Goal: Transaction & Acquisition: Download file/media

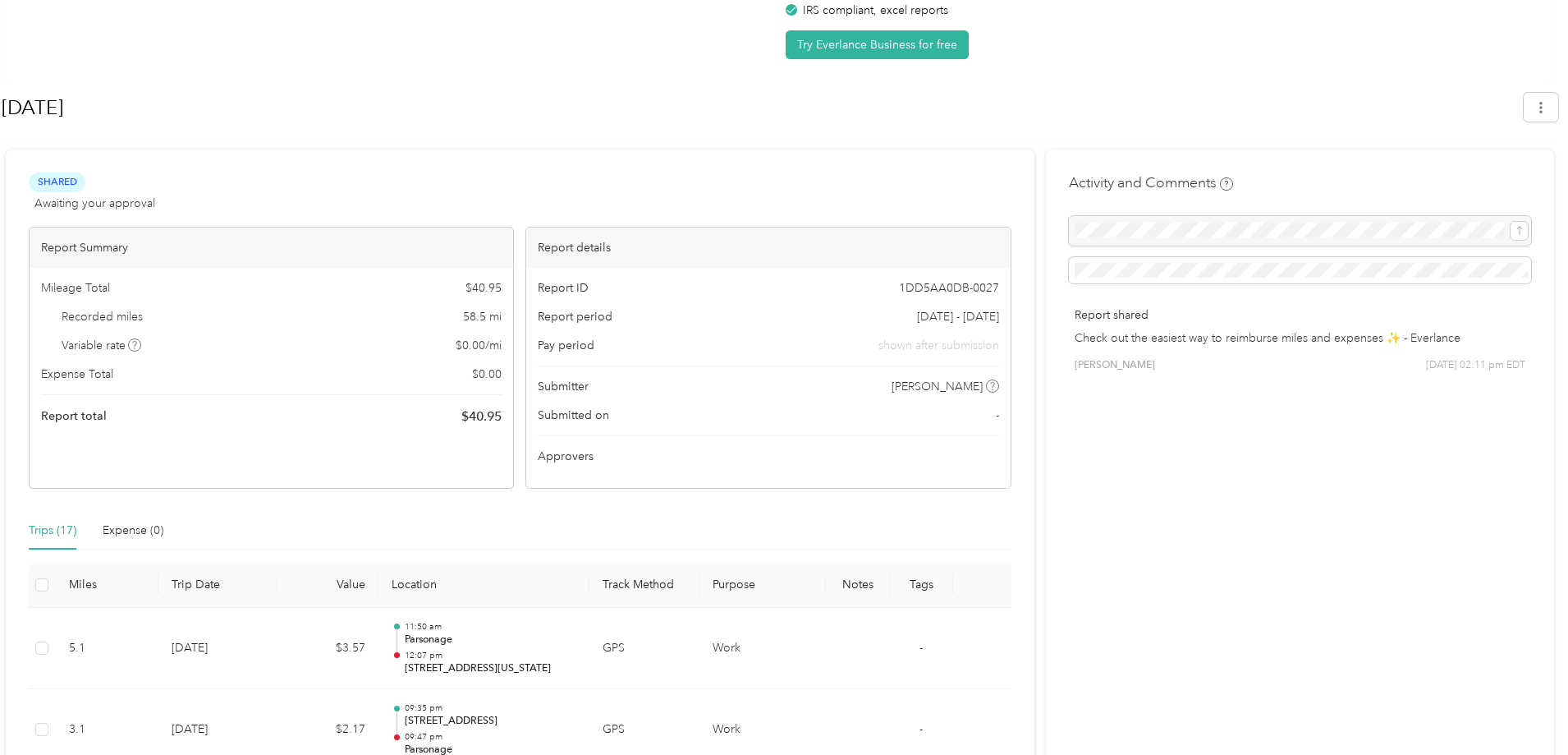
scroll to position [164, 0]
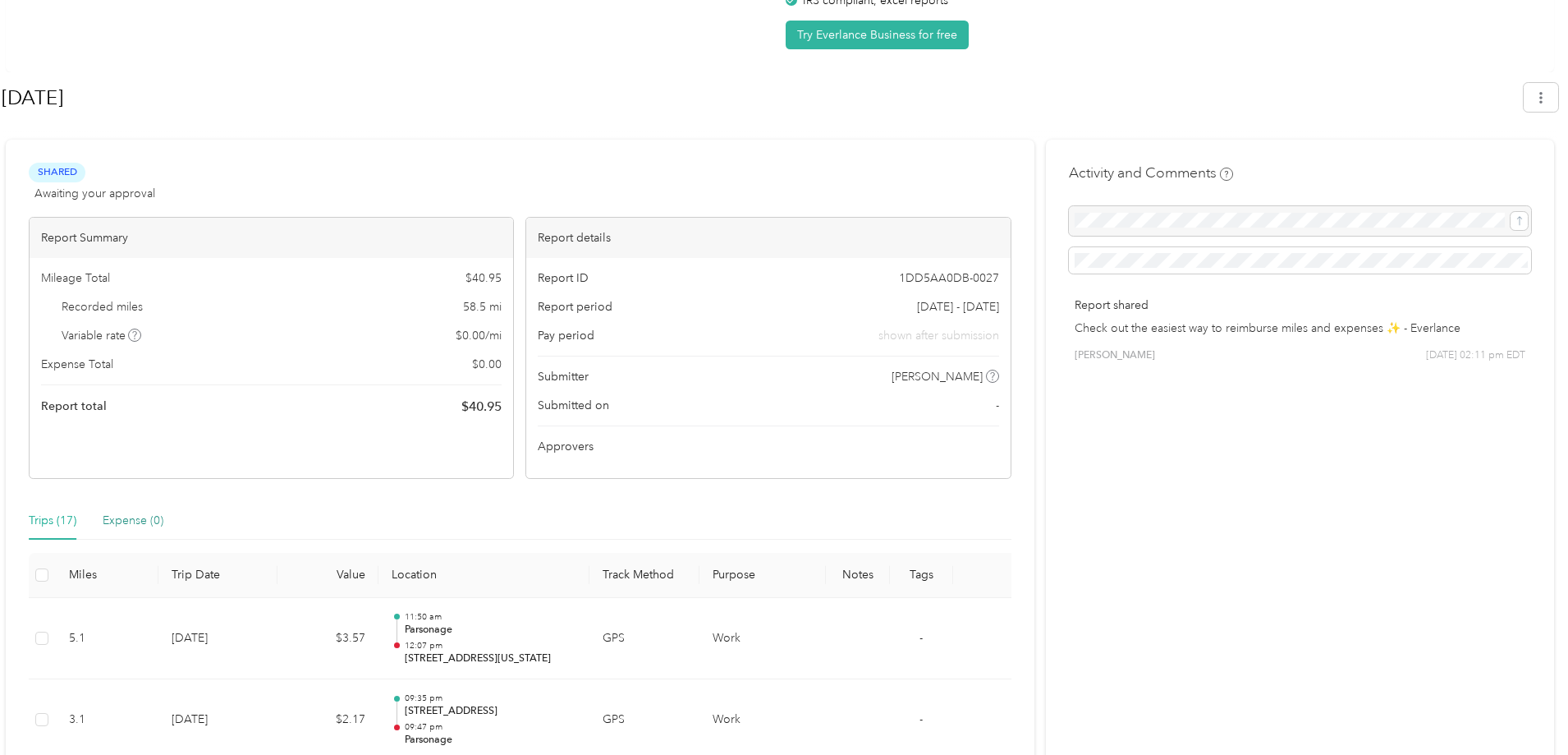
click at [152, 526] on div "Expense (0)" at bounding box center [133, 520] width 61 height 18
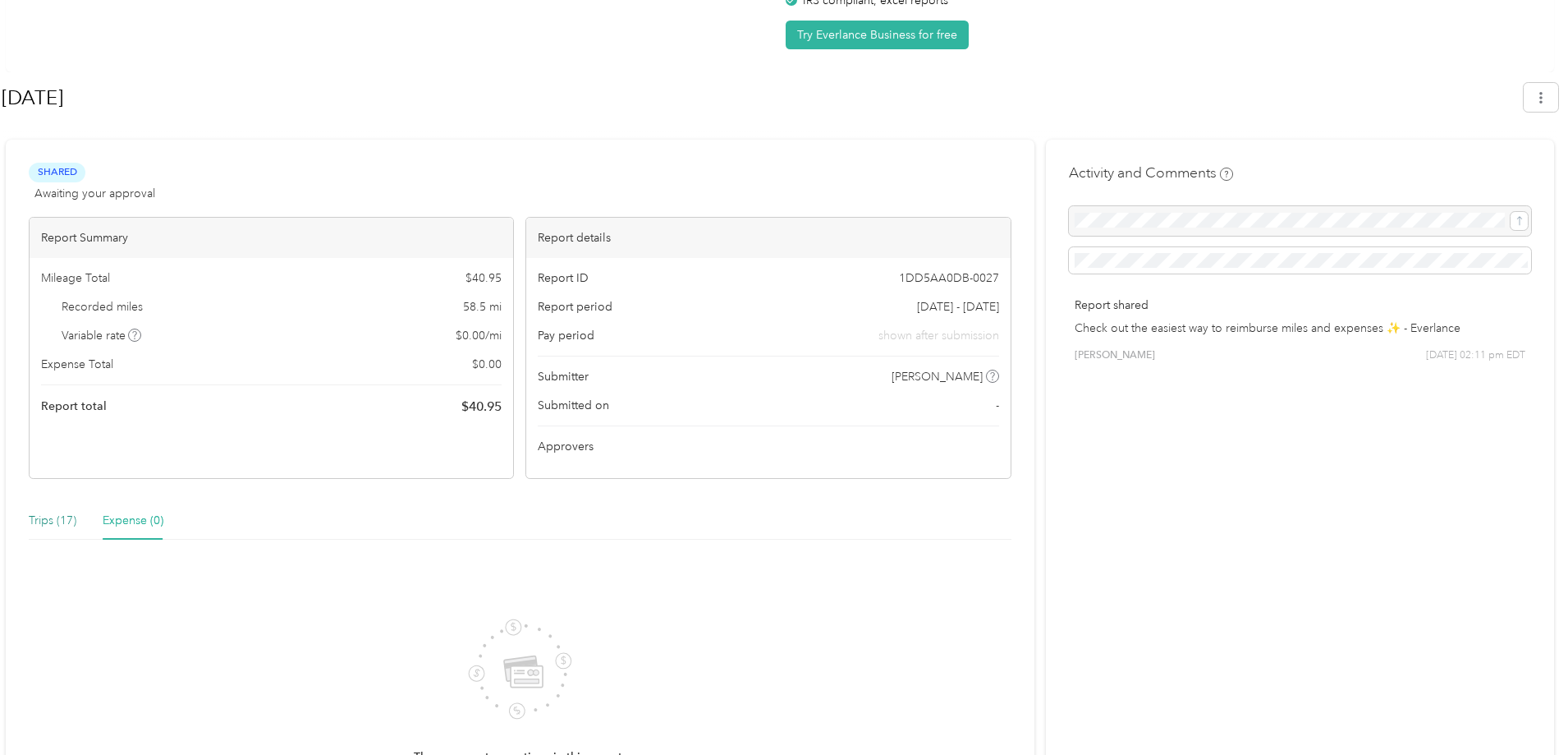
click at [47, 527] on div "Trips (17)" at bounding box center [52, 520] width 48 height 18
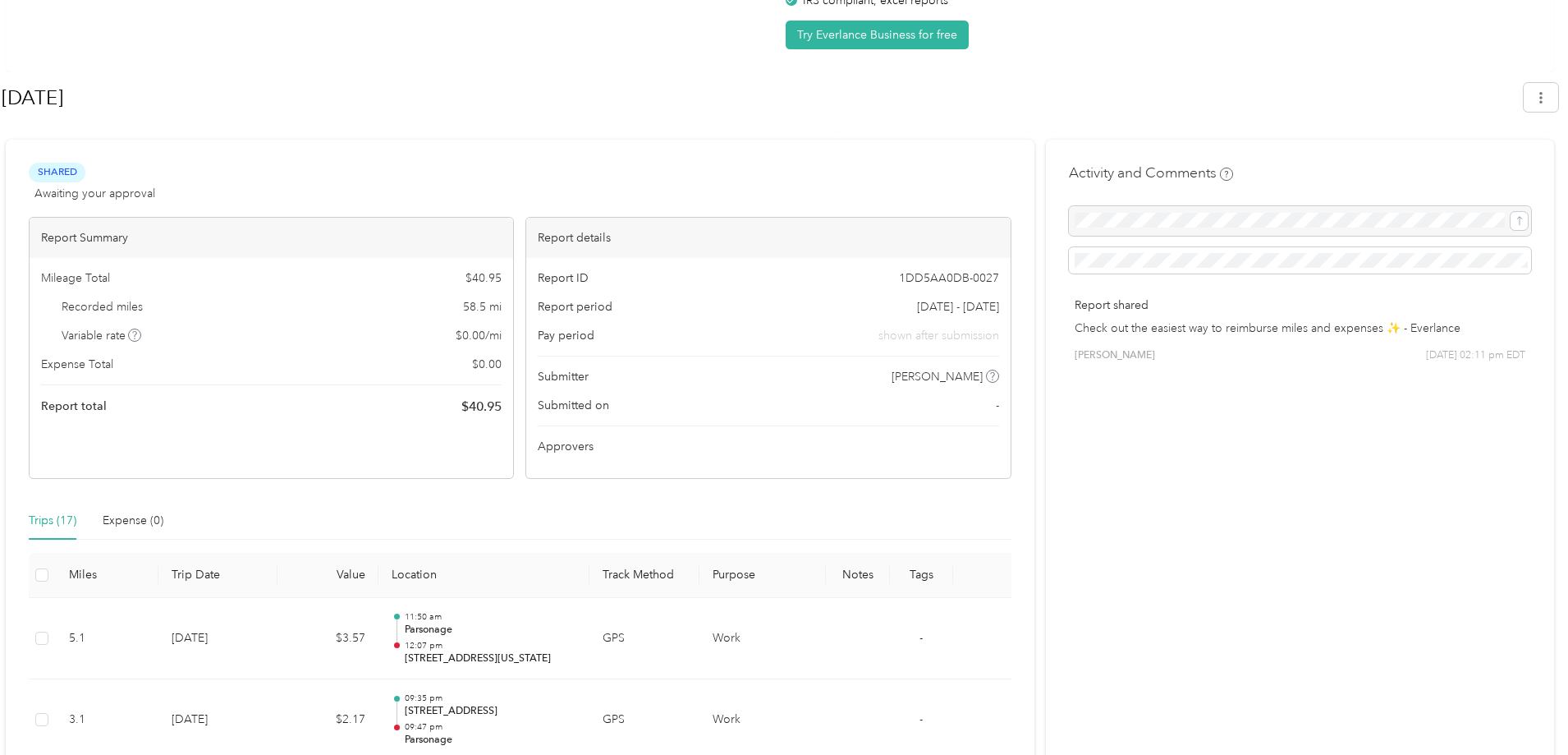
click at [602, 466] on div "Report ID 1DD5AA0DB-0027 Report period May 1 - 31, 2025 Pay period shown after …" at bounding box center [767, 368] width 484 height 220
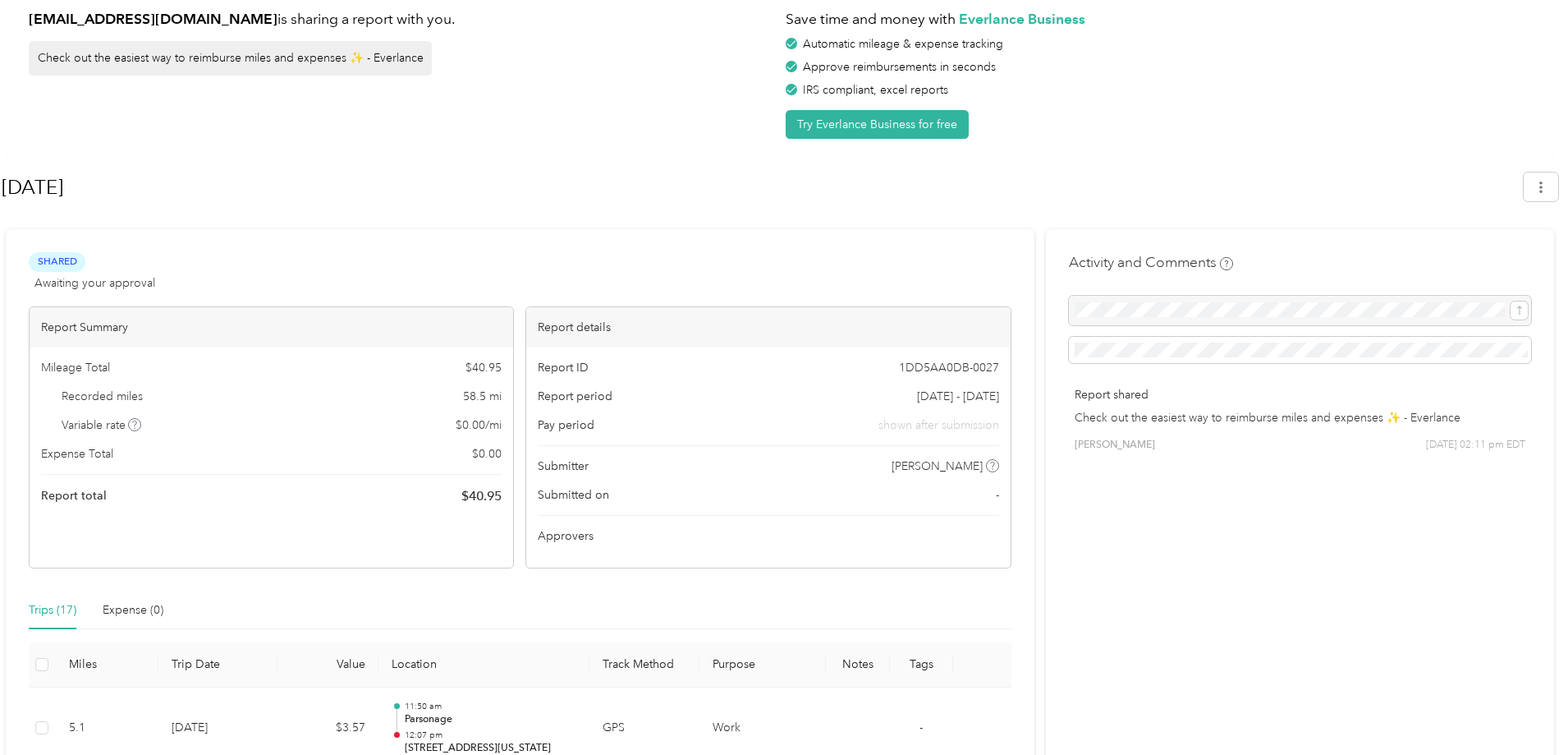
scroll to position [0, 0]
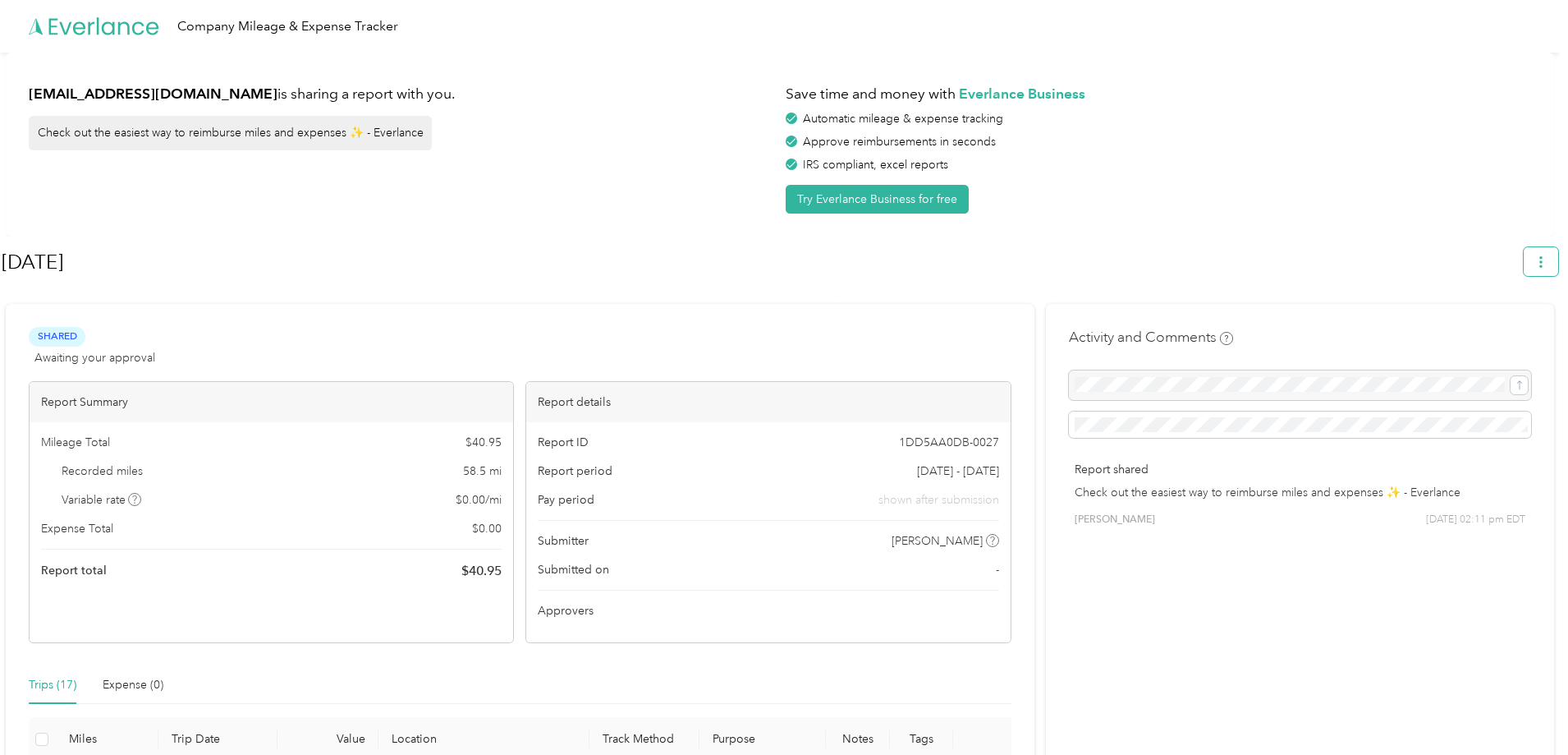
click at [1554, 257] on button "button" at bounding box center [1540, 261] width 34 height 28
click at [1517, 326] on li "Download" at bounding box center [1503, 339] width 113 height 28
click at [1496, 331] on span "Download" at bounding box center [1502, 339] width 54 height 18
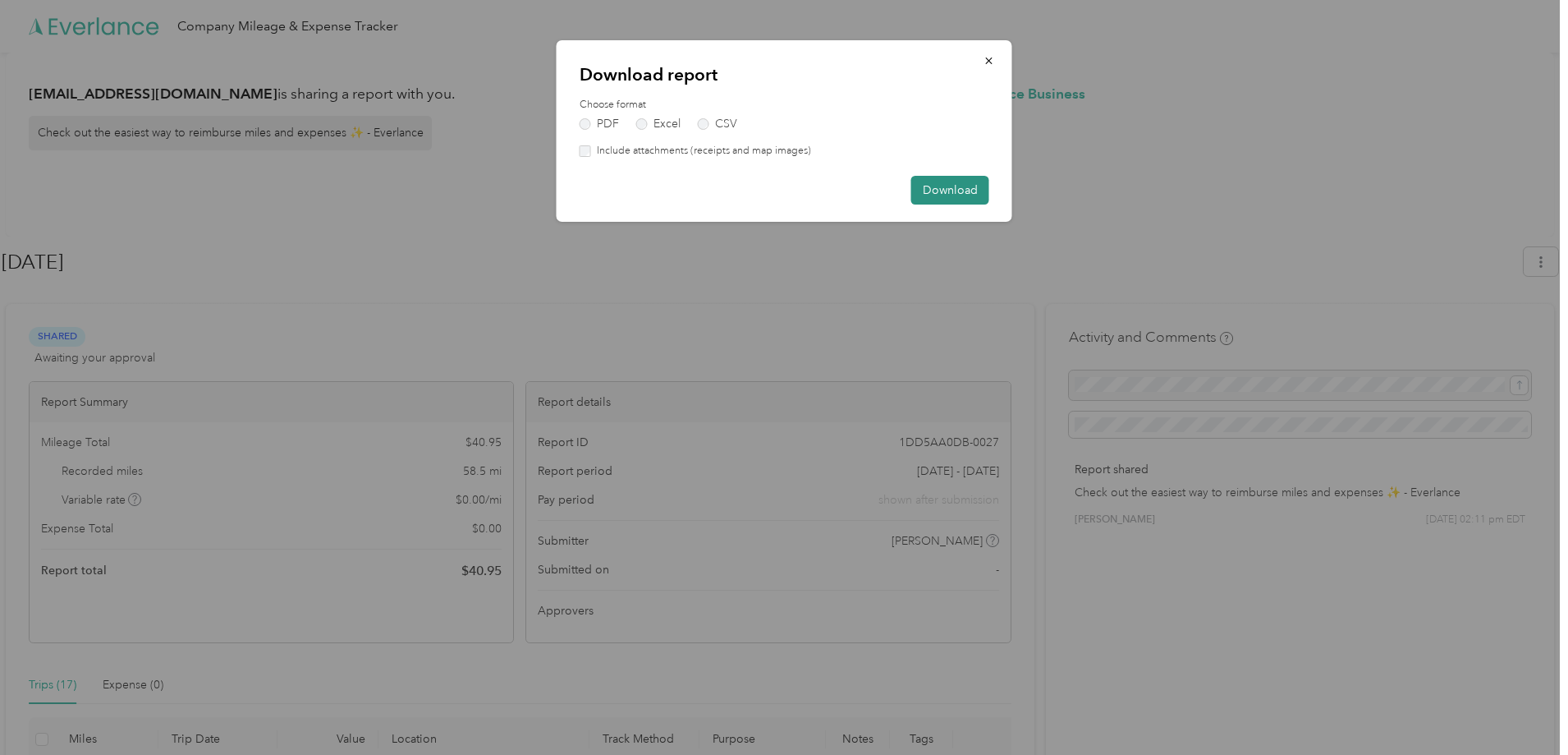
click at [936, 185] on button "Download" at bounding box center [950, 190] width 78 height 28
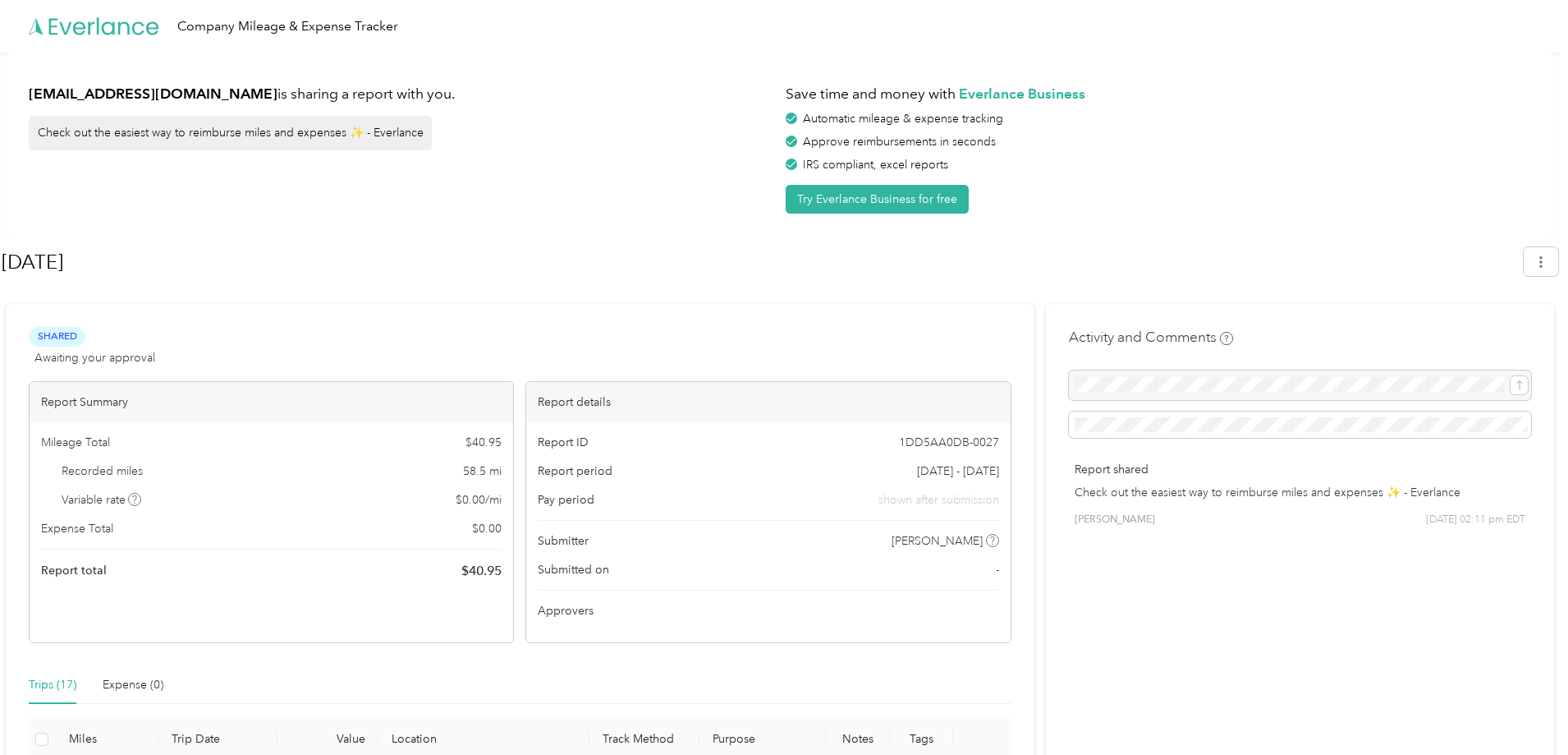
click at [1390, 174] on div "Save time and money with Everlance Business Automatic mileage & expense trackin…" at bounding box center [1158, 144] width 745 height 138
click at [1558, 258] on button "button" at bounding box center [1540, 261] width 34 height 28
click at [1510, 331] on span "Download" at bounding box center [1502, 339] width 54 height 18
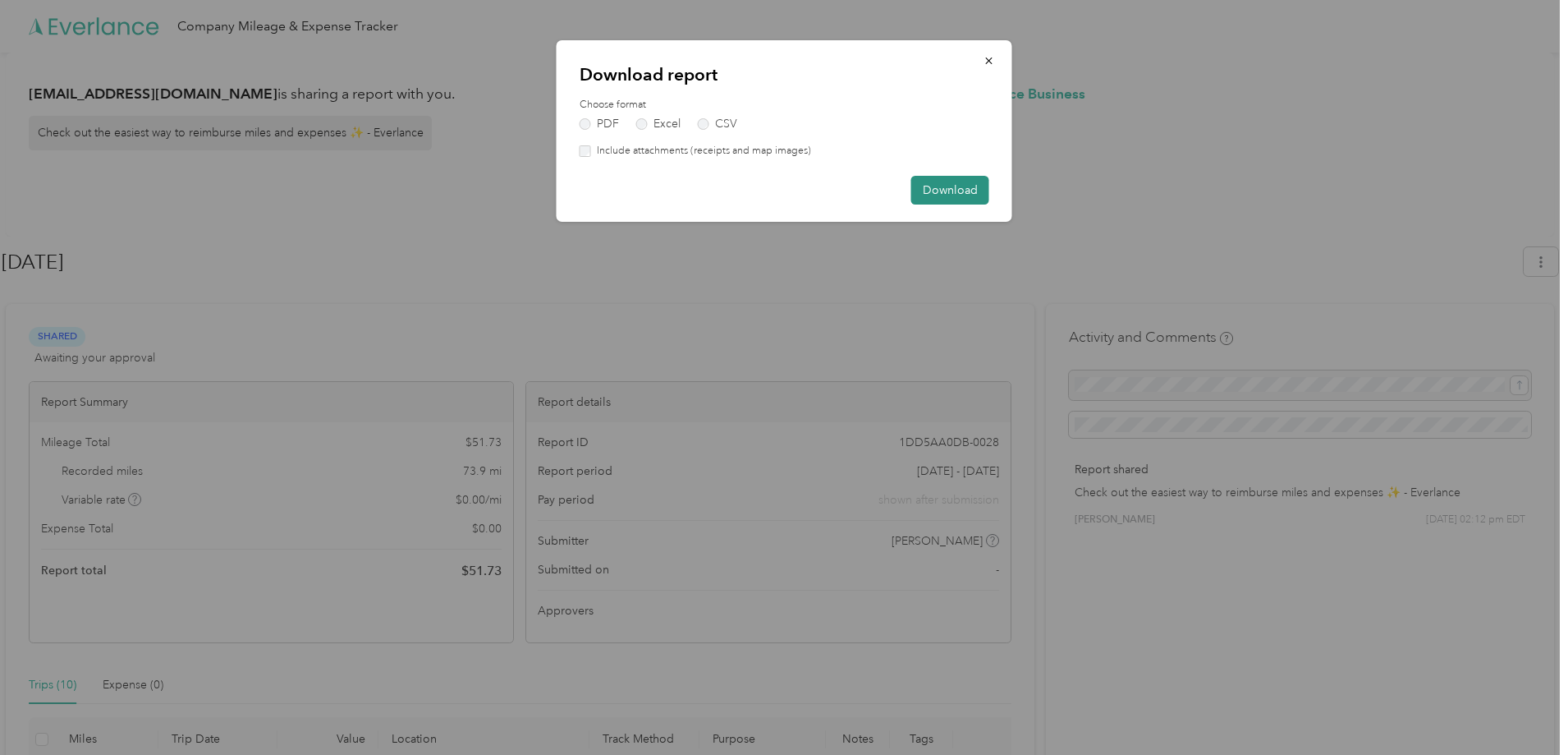
click at [967, 187] on button "Download" at bounding box center [950, 190] width 78 height 28
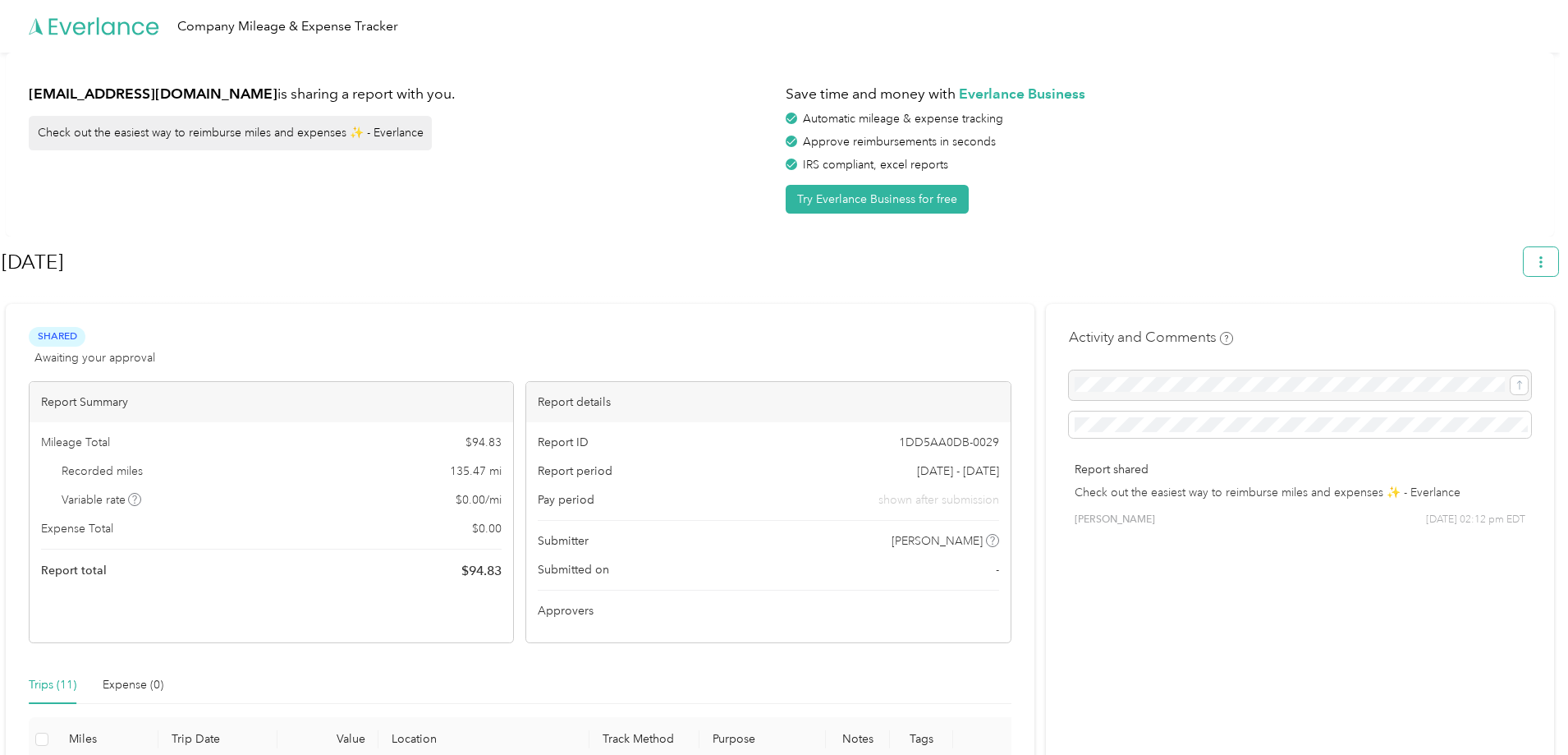
click at [1546, 255] on span "button" at bounding box center [1541, 261] width 12 height 14
click at [1503, 331] on span "Download" at bounding box center [1502, 339] width 54 height 18
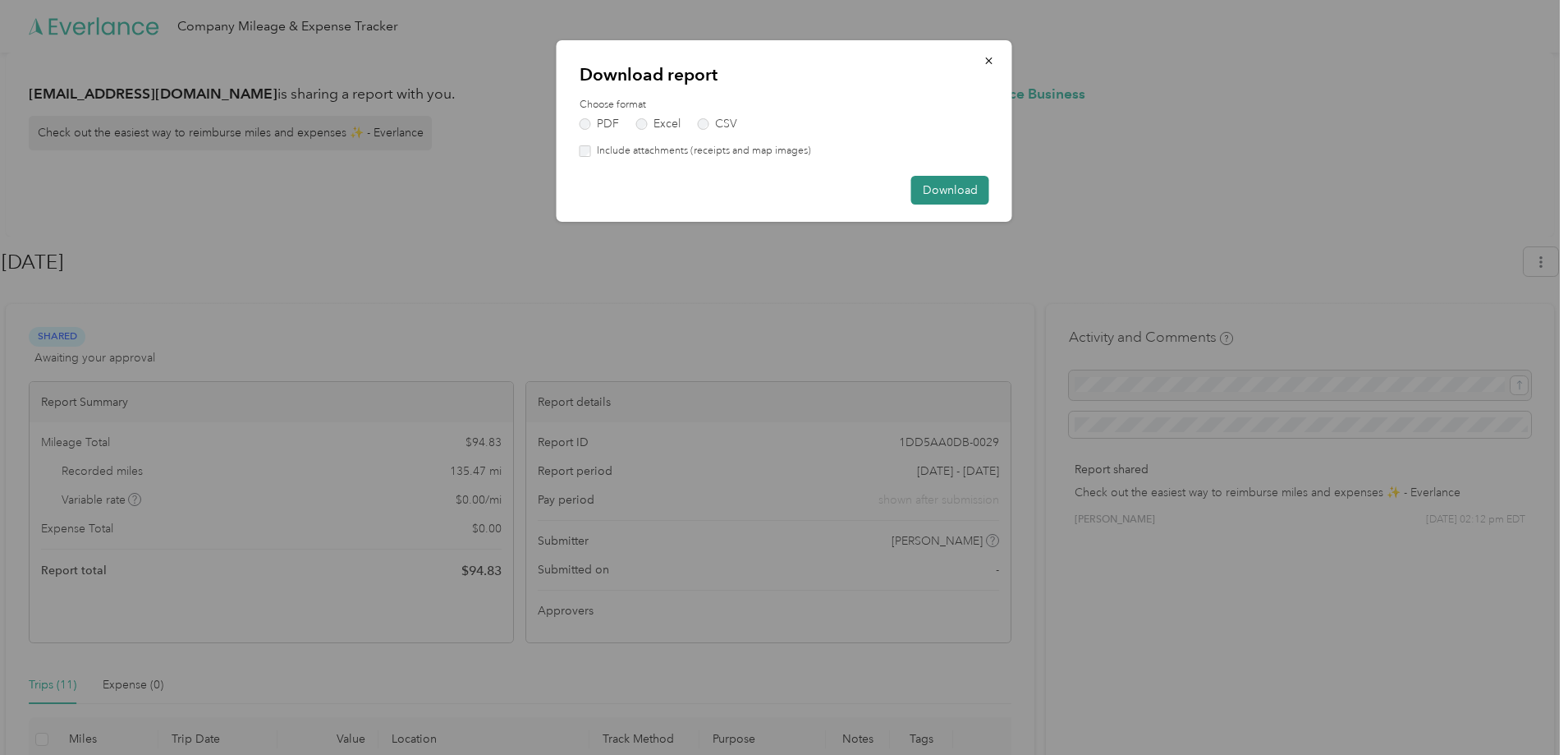
click at [947, 185] on button "Download" at bounding box center [950, 190] width 78 height 28
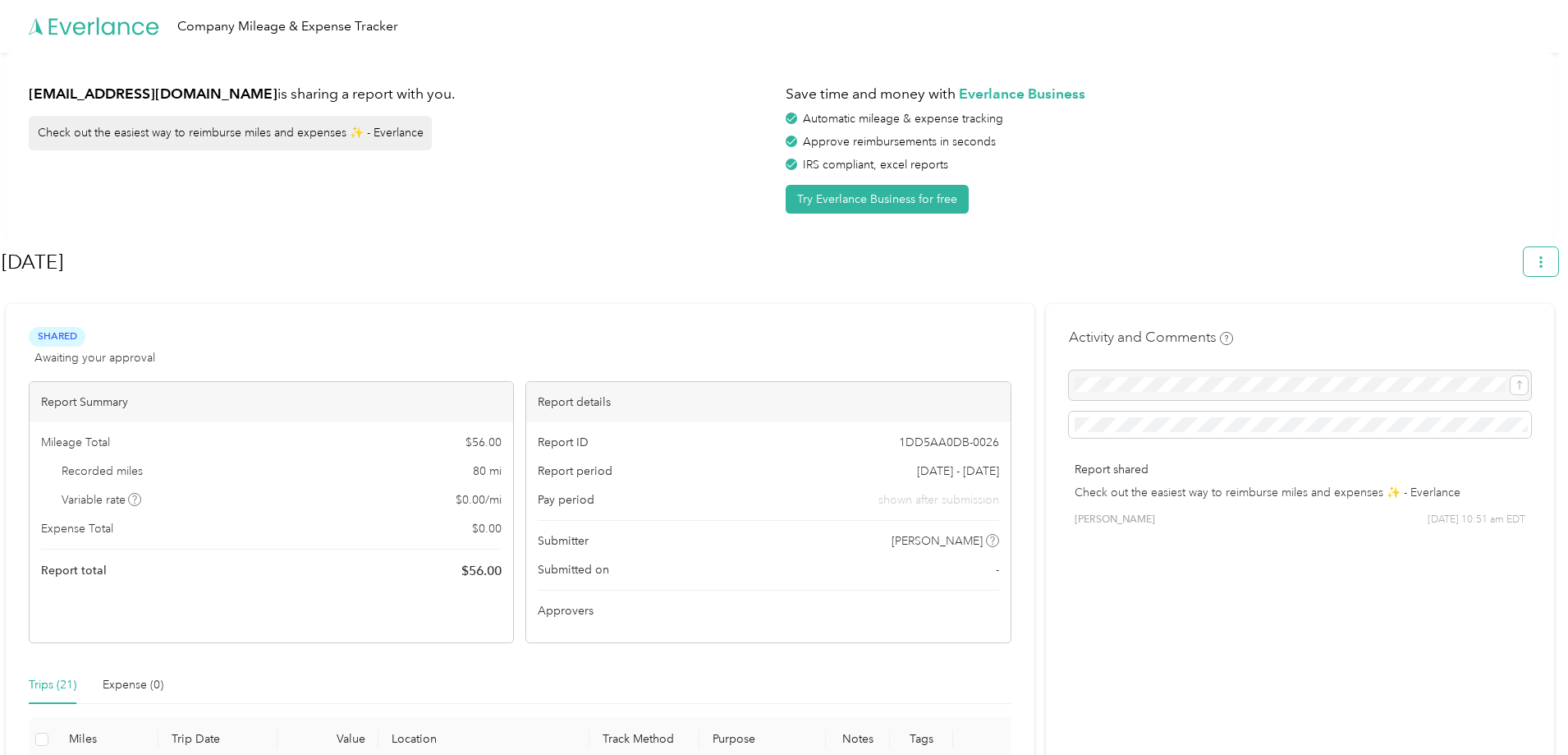
click at [1546, 256] on icon "button" at bounding box center [1541, 262] width 12 height 12
click at [1512, 331] on span "Download" at bounding box center [1502, 339] width 54 height 18
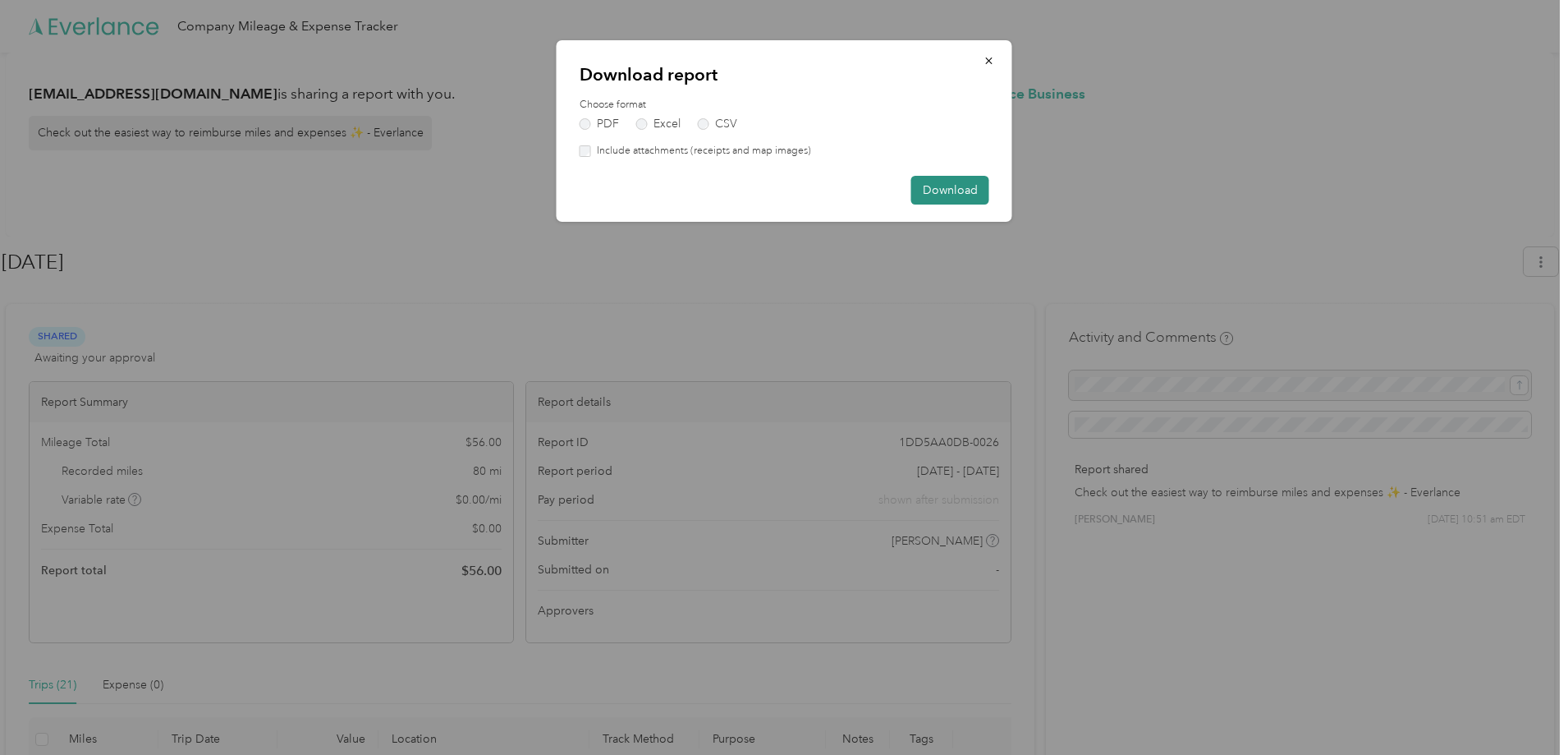
click at [960, 179] on button "Download" at bounding box center [950, 190] width 78 height 28
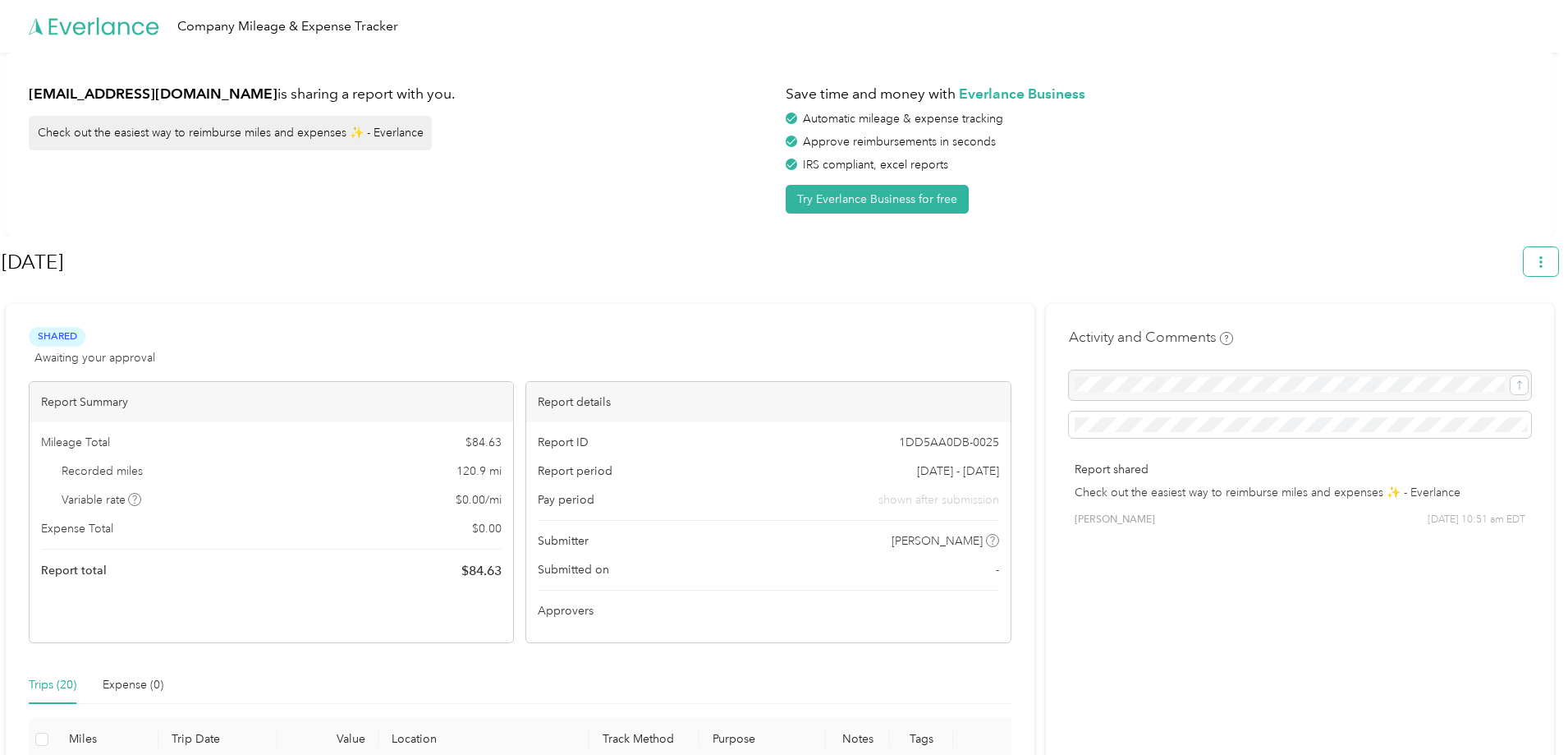
click at [1546, 263] on icon "button" at bounding box center [1541, 262] width 12 height 12
click at [1527, 326] on li "Download" at bounding box center [1503, 339] width 113 height 28
click at [1507, 331] on span "Download" at bounding box center [1502, 339] width 54 height 18
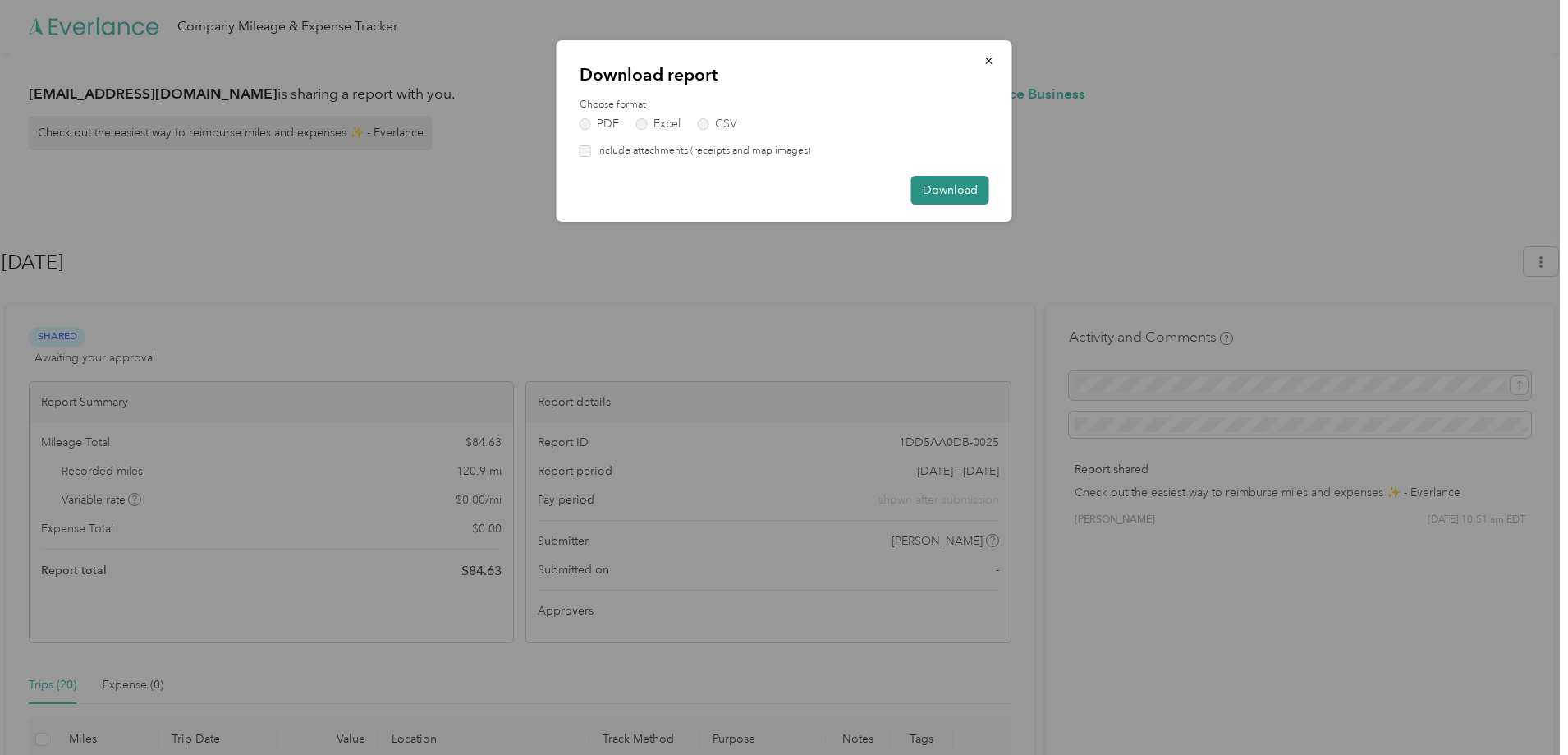
click at [976, 187] on button "Download" at bounding box center [950, 190] width 78 height 28
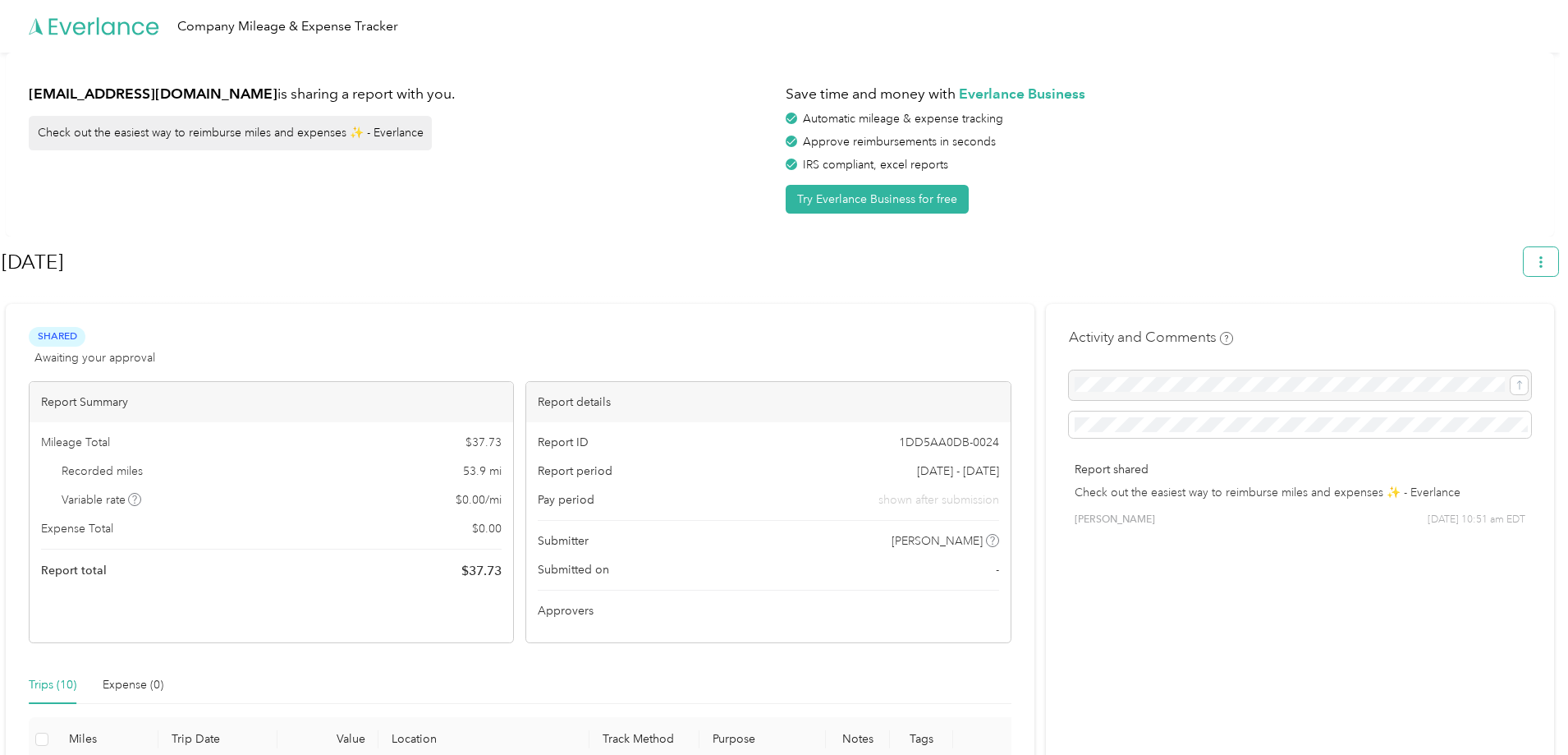
click at [1540, 264] on button "button" at bounding box center [1540, 261] width 34 height 28
click at [1523, 331] on span "Download" at bounding box center [1502, 339] width 54 height 18
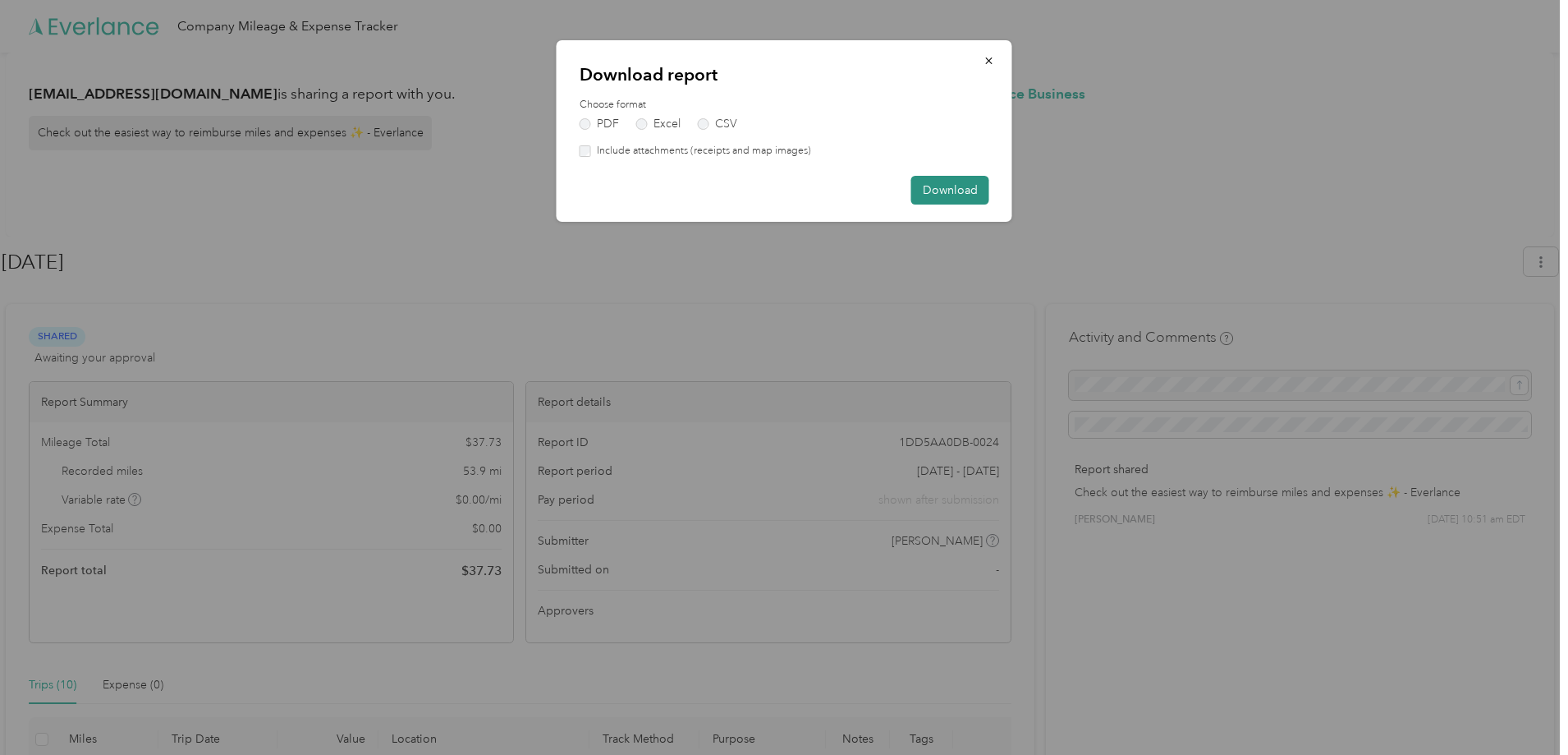
click at [965, 189] on button "Download" at bounding box center [950, 190] width 78 height 28
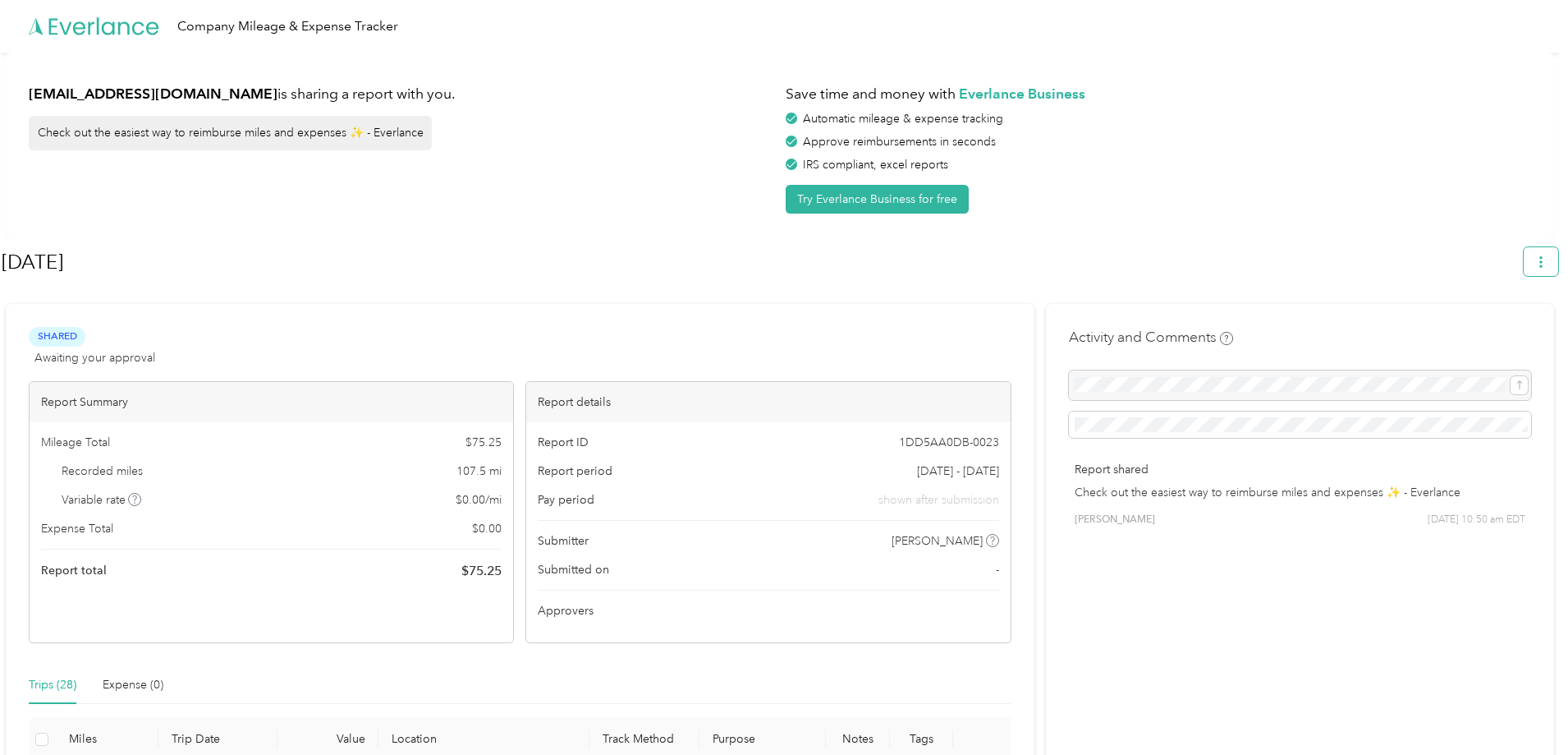
click at [1546, 262] on icon "button" at bounding box center [1541, 262] width 12 height 12
click at [1509, 331] on span "Download" at bounding box center [1502, 339] width 54 height 18
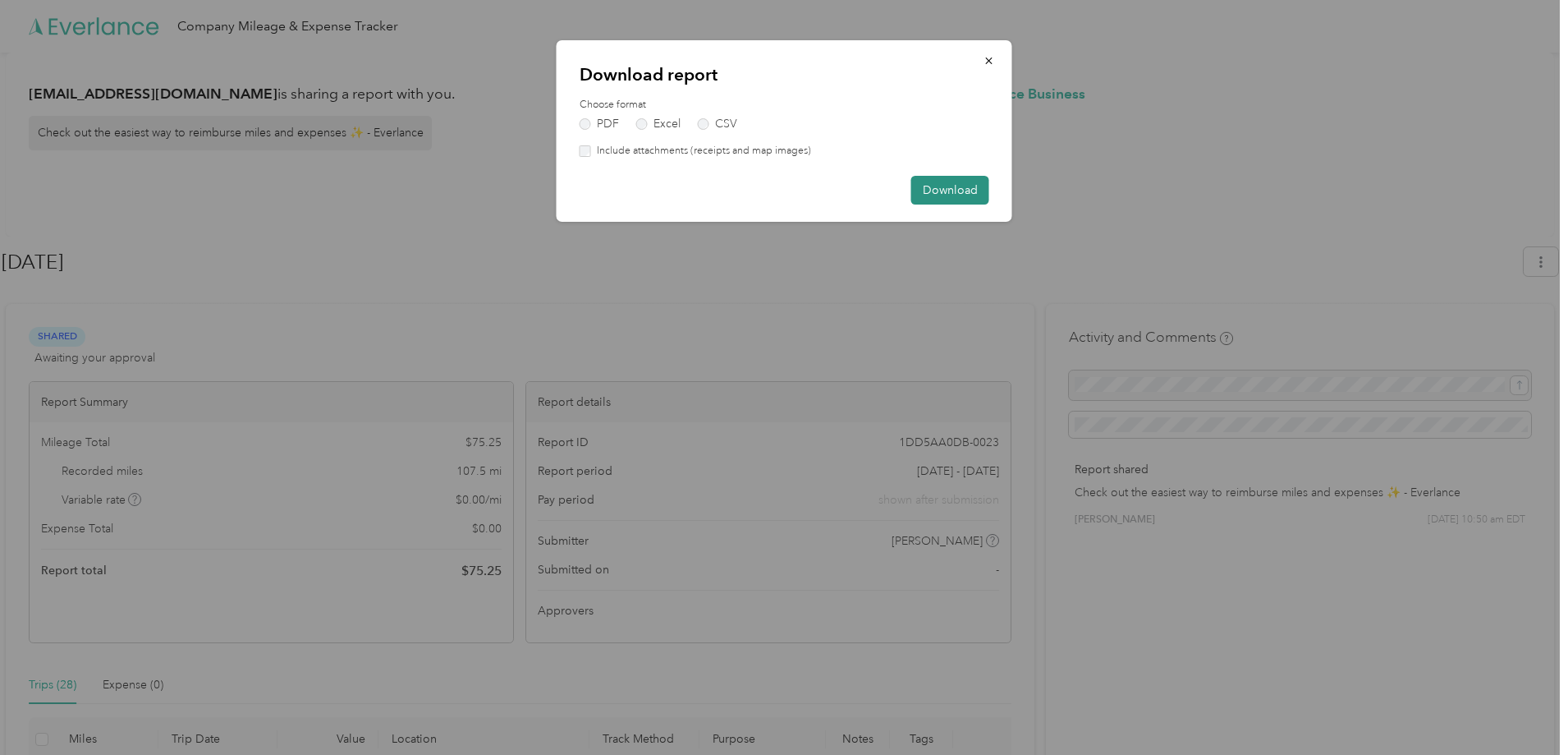
click at [965, 190] on button "Download" at bounding box center [950, 190] width 78 height 28
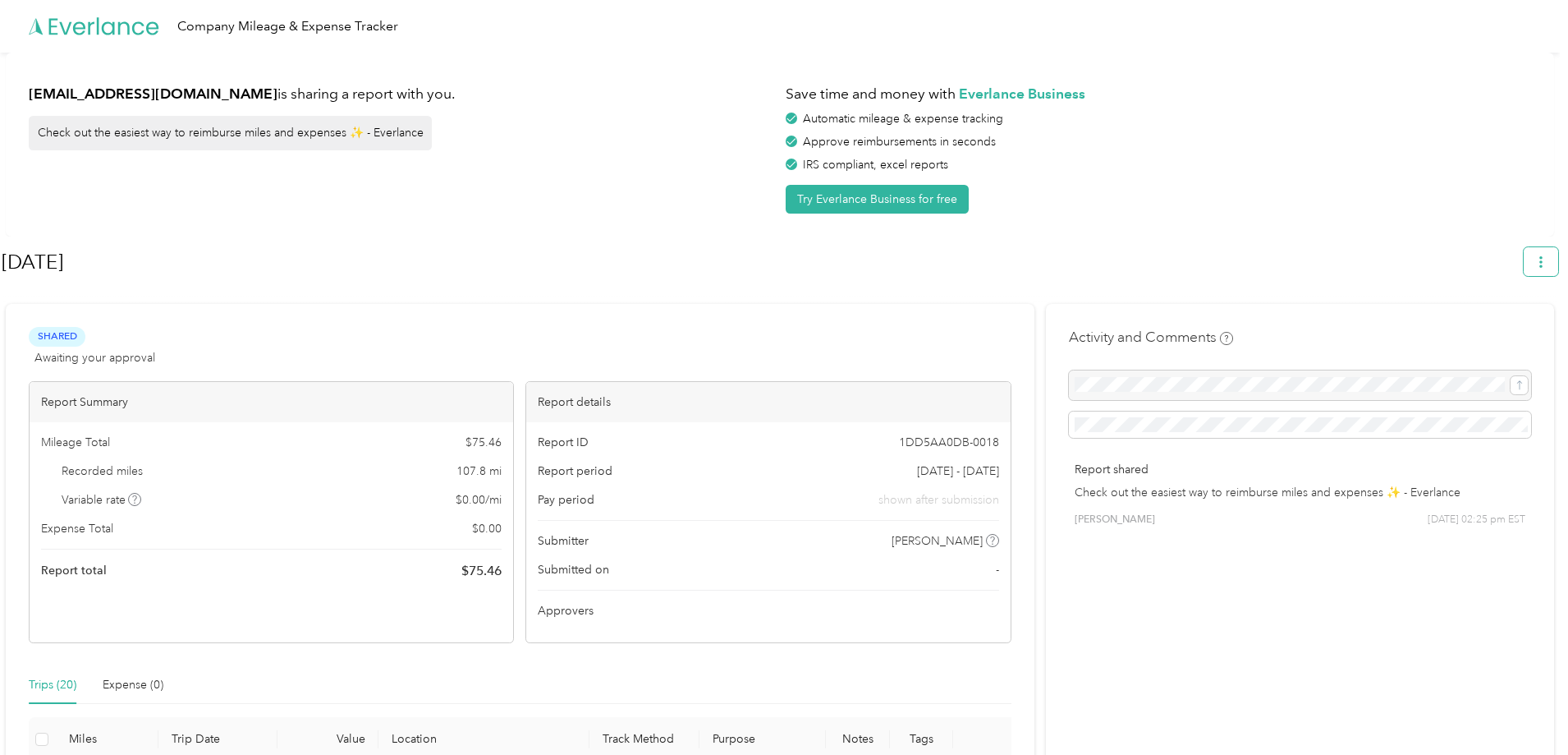
click at [1554, 259] on button "button" at bounding box center [1540, 261] width 34 height 28
click at [1508, 331] on span "Download" at bounding box center [1502, 339] width 54 height 18
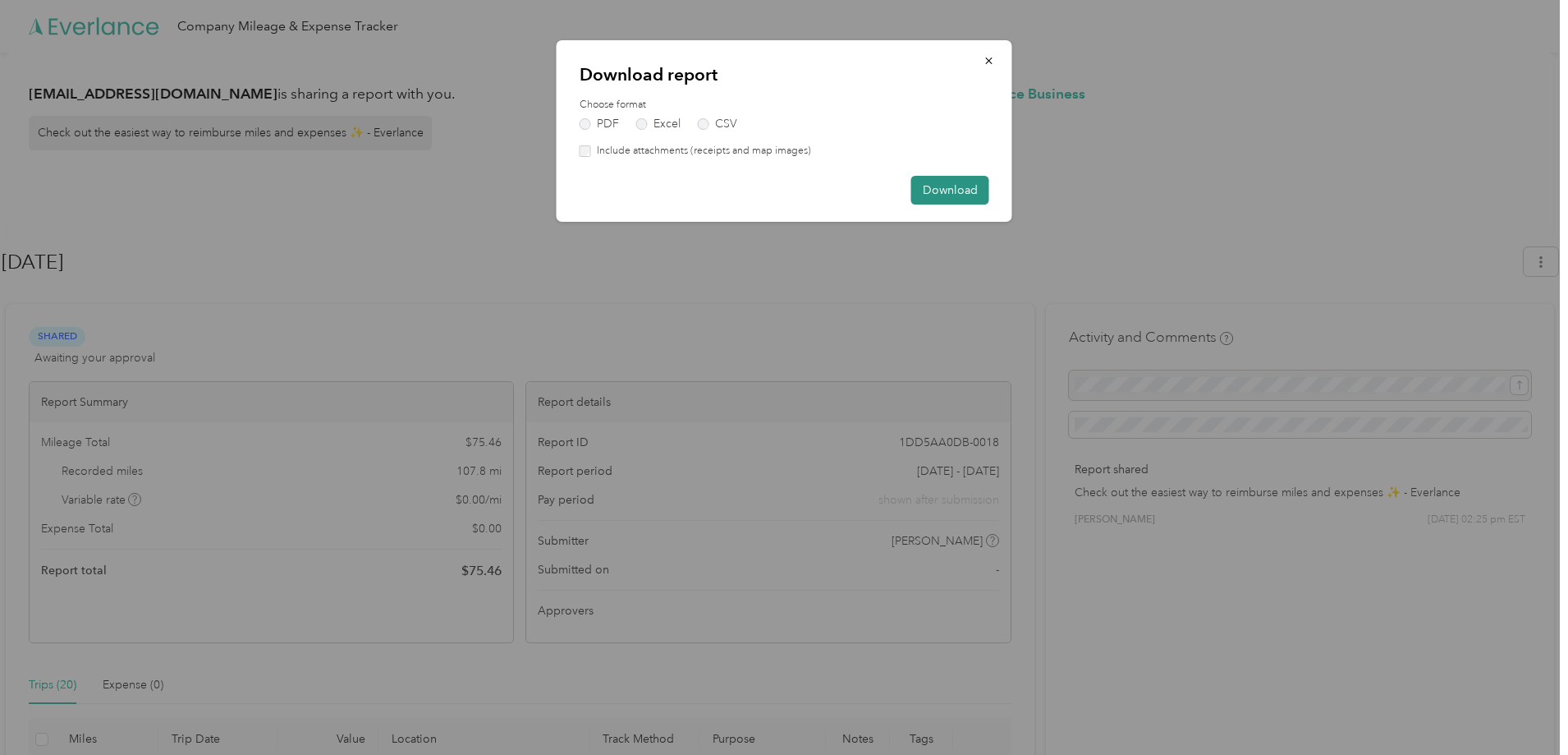
click at [936, 183] on button "Download" at bounding box center [950, 190] width 78 height 28
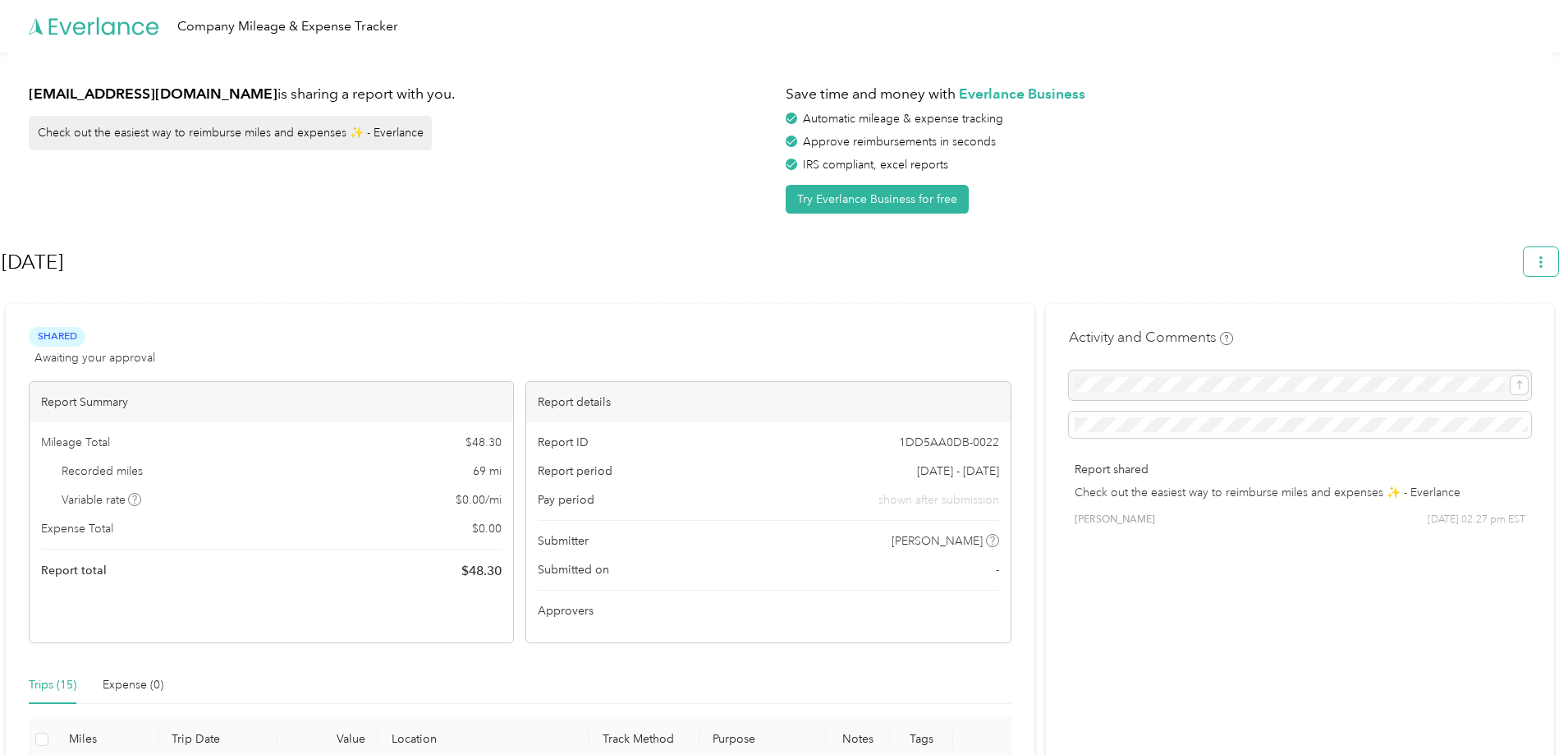
click at [1543, 258] on icon "button" at bounding box center [1540, 262] width 3 height 12
click at [1516, 331] on span "Download" at bounding box center [1502, 339] width 54 height 18
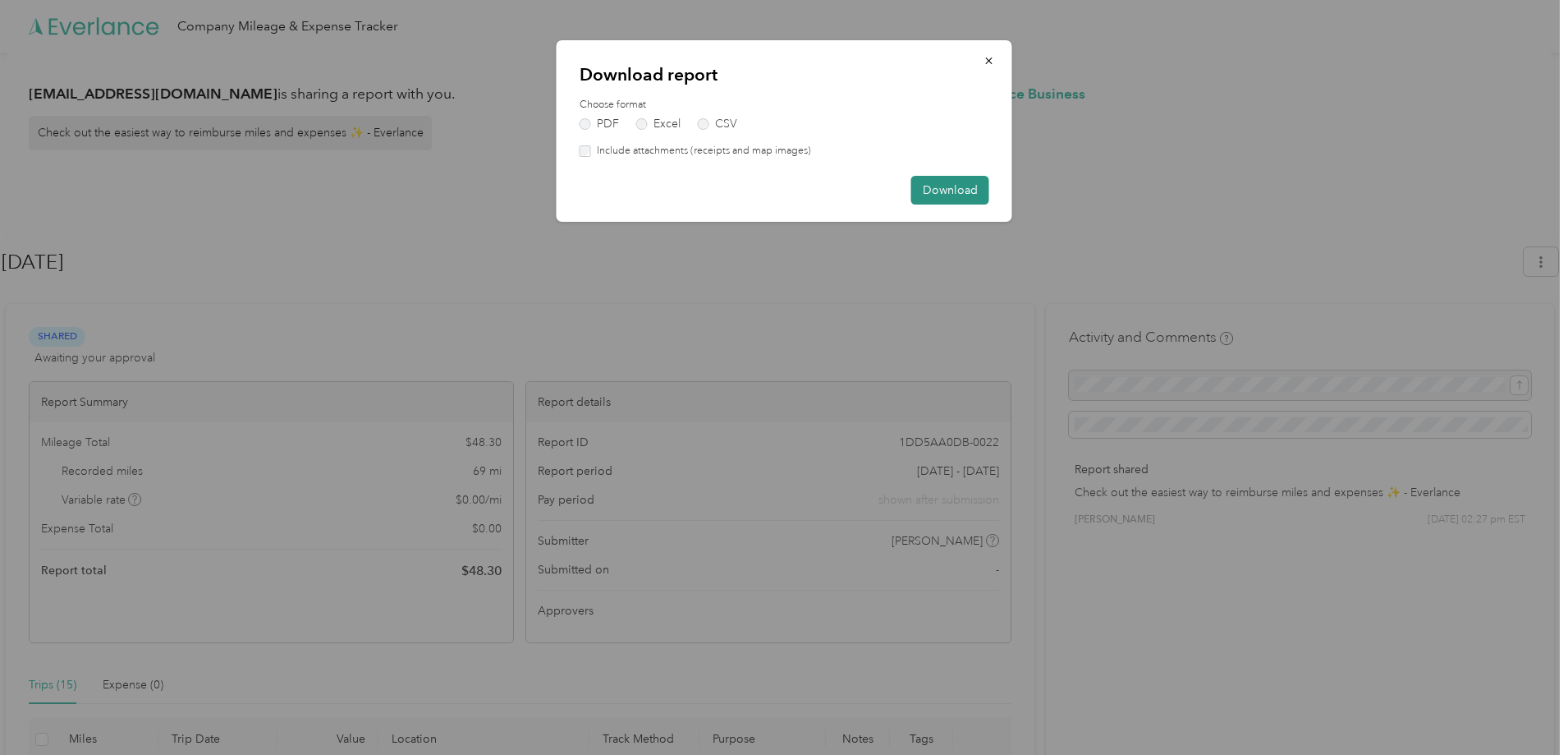
click at [944, 187] on button "Download" at bounding box center [950, 190] width 78 height 28
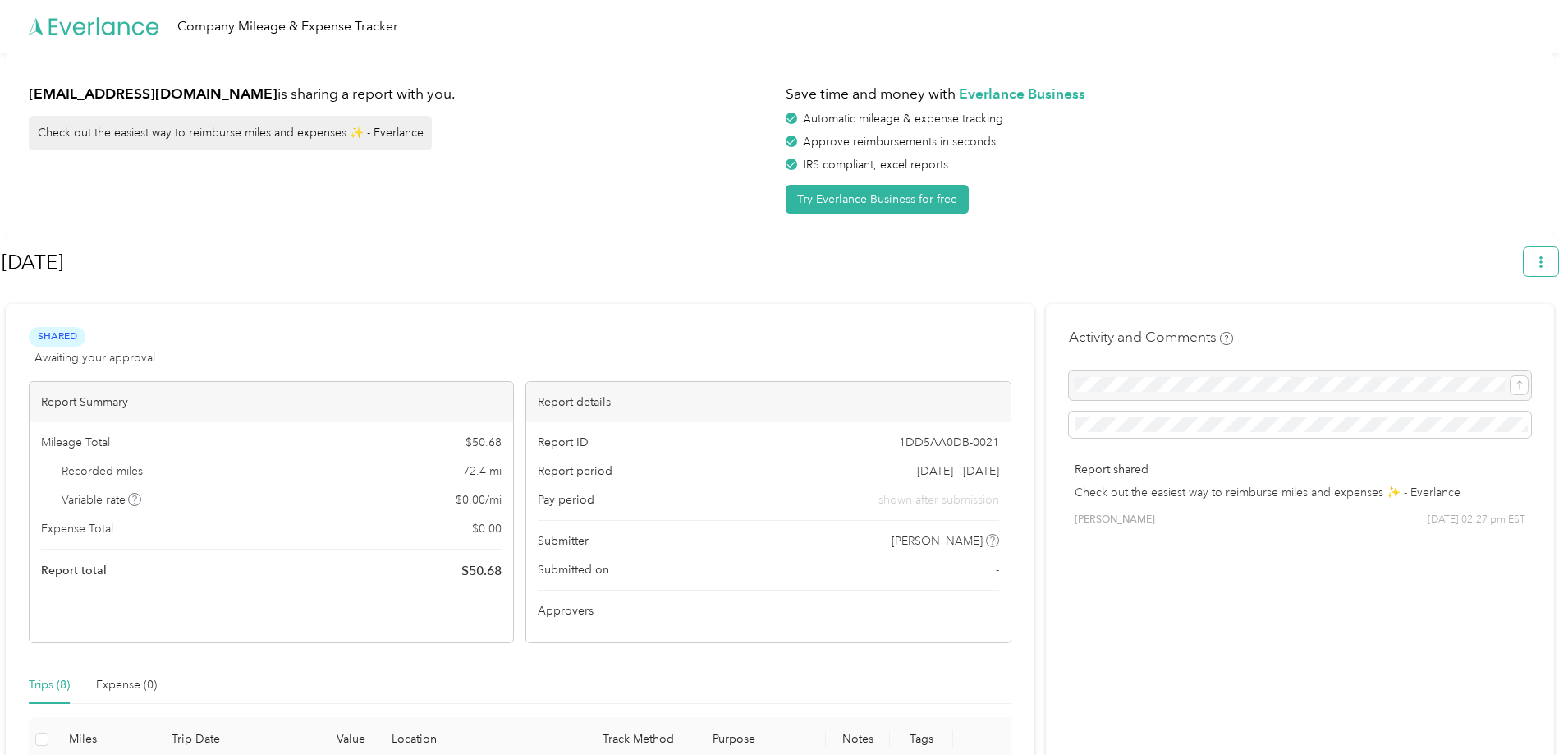
click at [1558, 258] on button "button" at bounding box center [1540, 261] width 34 height 28
click at [1499, 331] on span "Download" at bounding box center [1502, 339] width 54 height 18
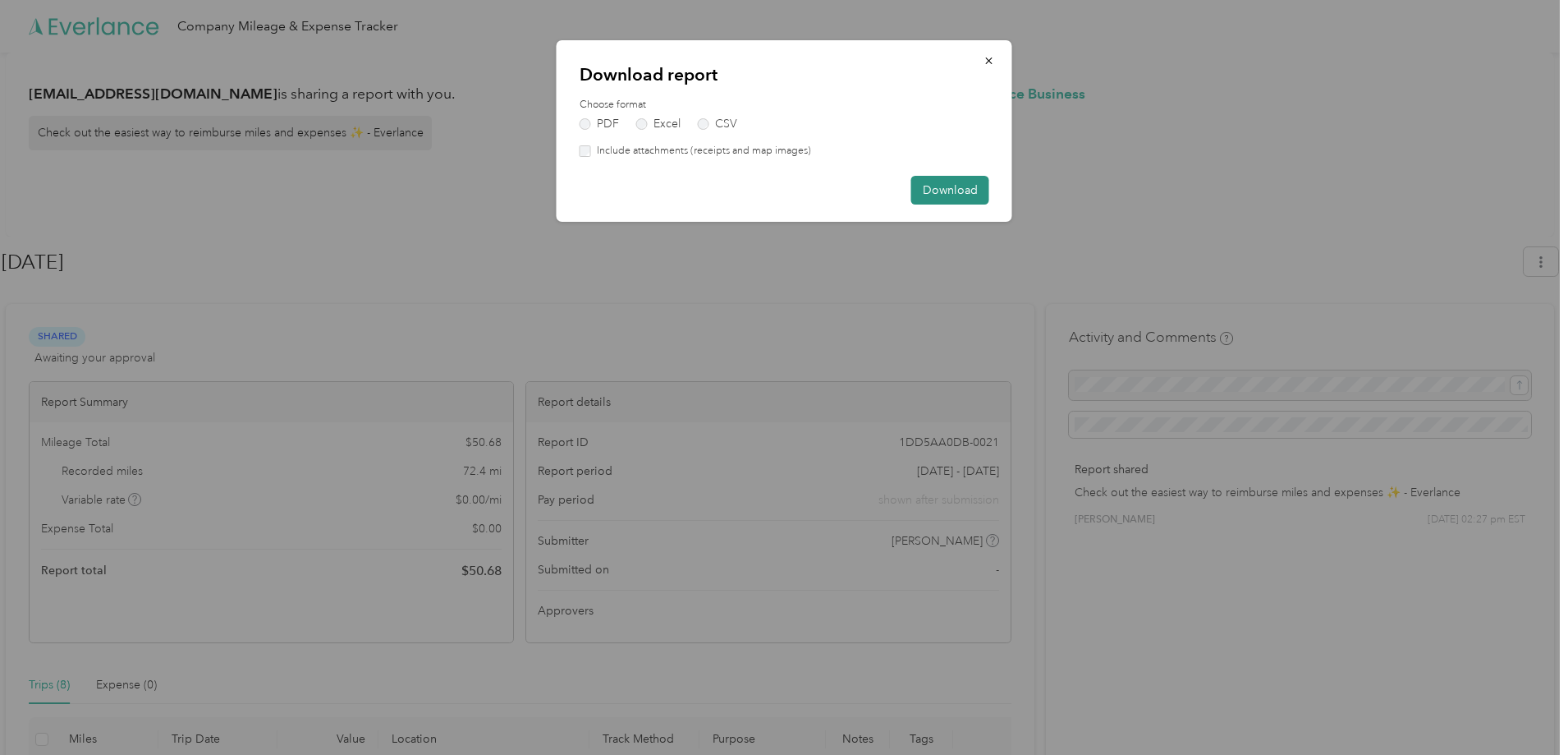
click at [952, 182] on button "Download" at bounding box center [950, 190] width 78 height 28
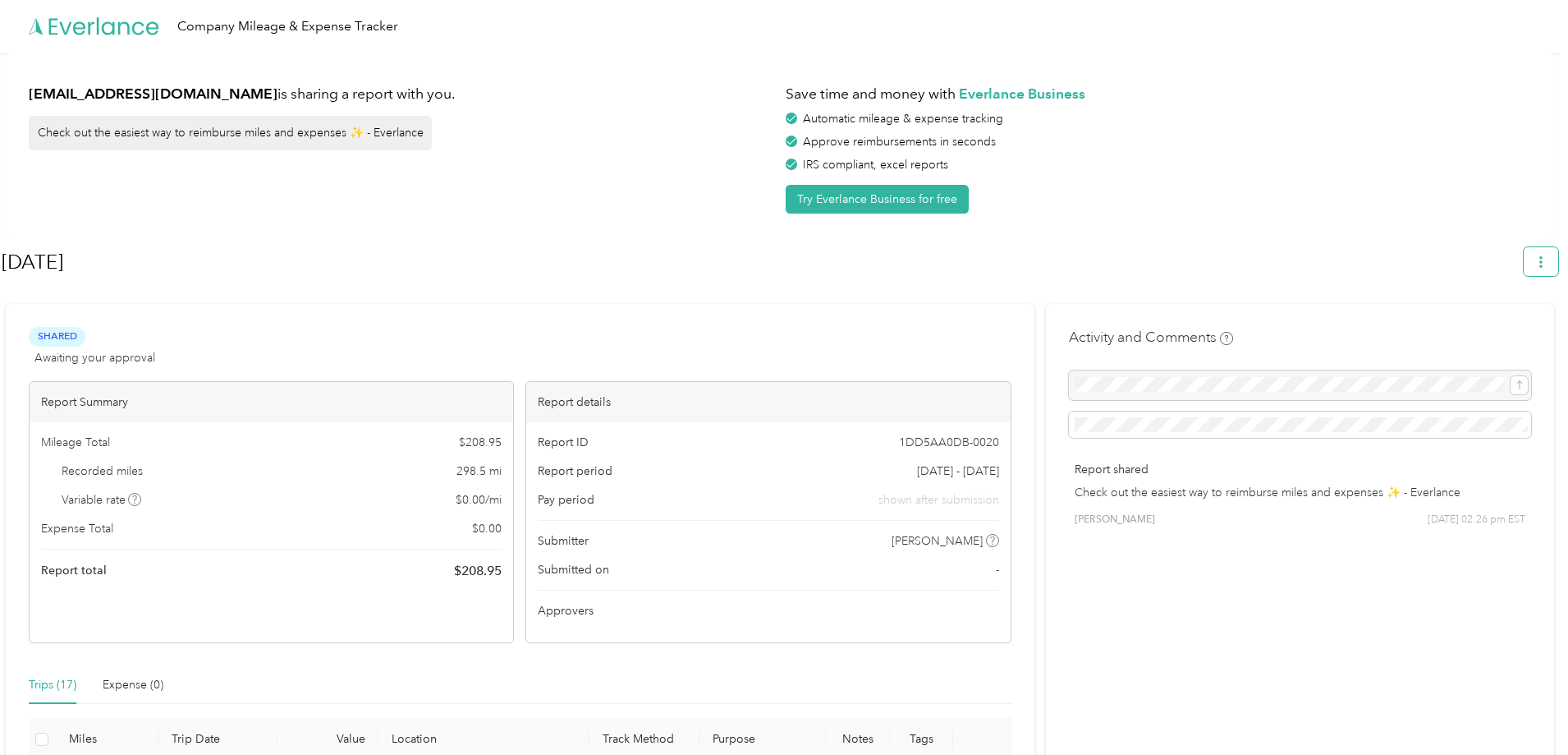
click at [1551, 252] on button "button" at bounding box center [1540, 261] width 34 height 28
click at [1526, 331] on span "Download" at bounding box center [1502, 339] width 54 height 18
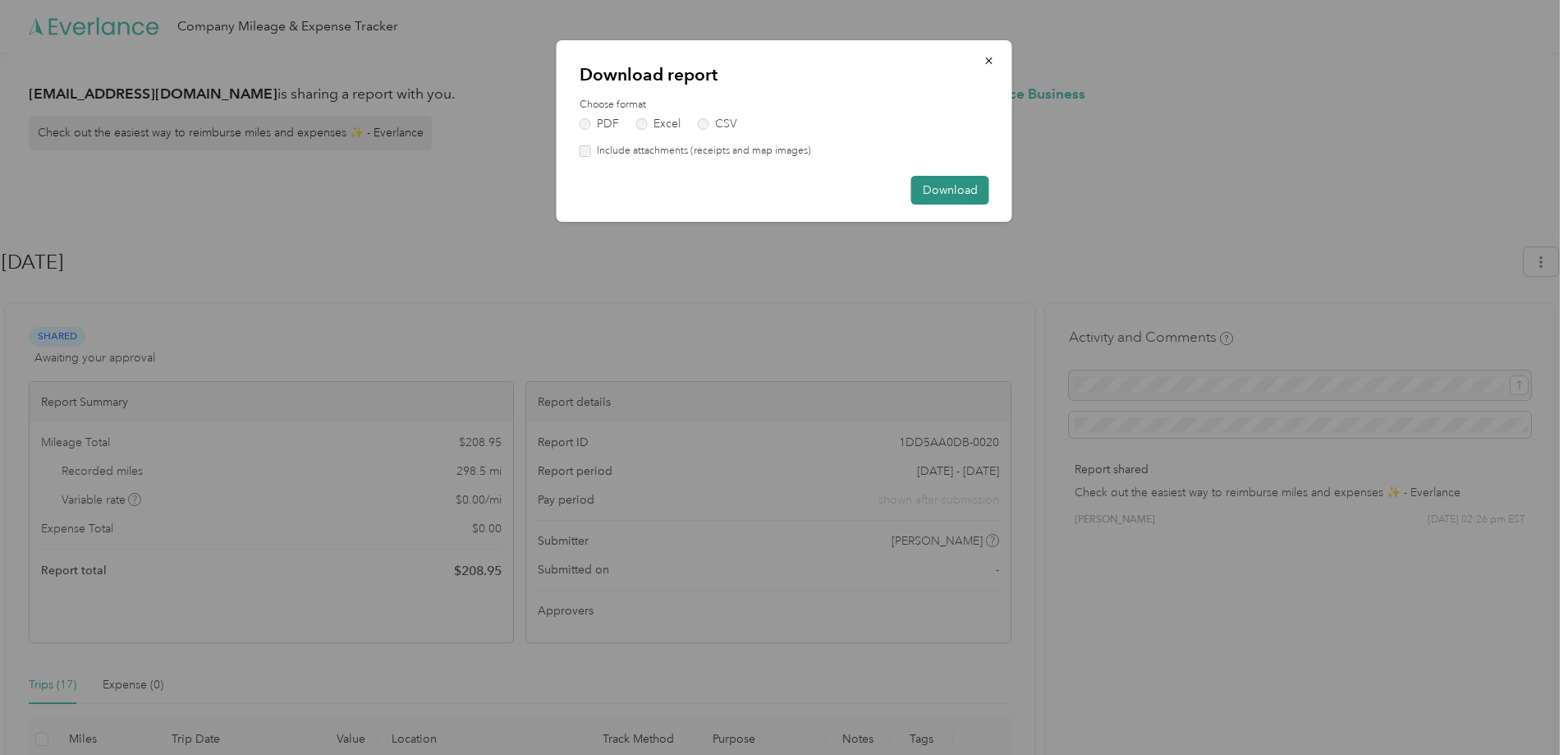
click at [981, 187] on button "Download" at bounding box center [950, 190] width 78 height 28
